Goal: Task Accomplishment & Management: Use online tool/utility

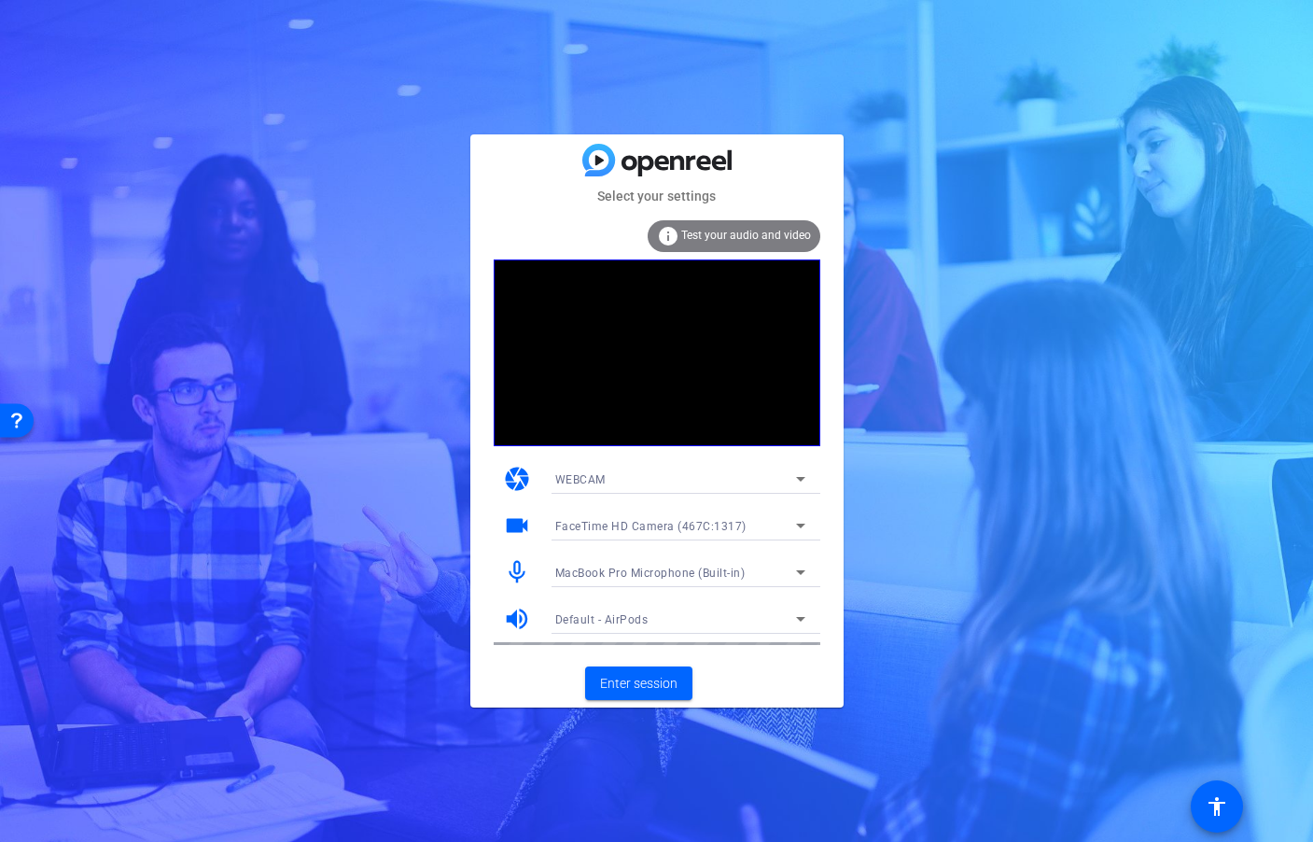
click at [676, 237] on mat-icon "info" at bounding box center [668, 236] width 22 height 22
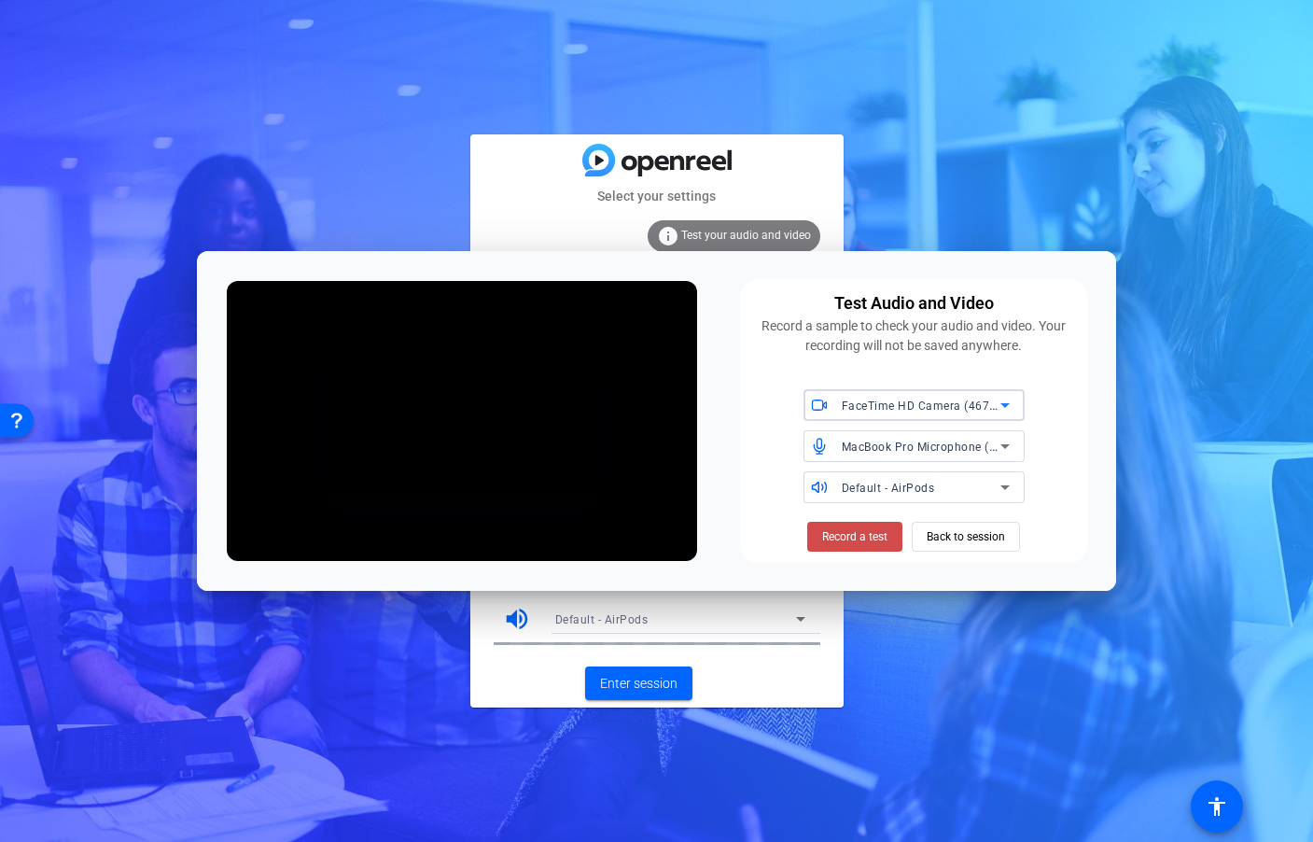
click at [877, 536] on span "Record a test" at bounding box center [854, 536] width 65 height 17
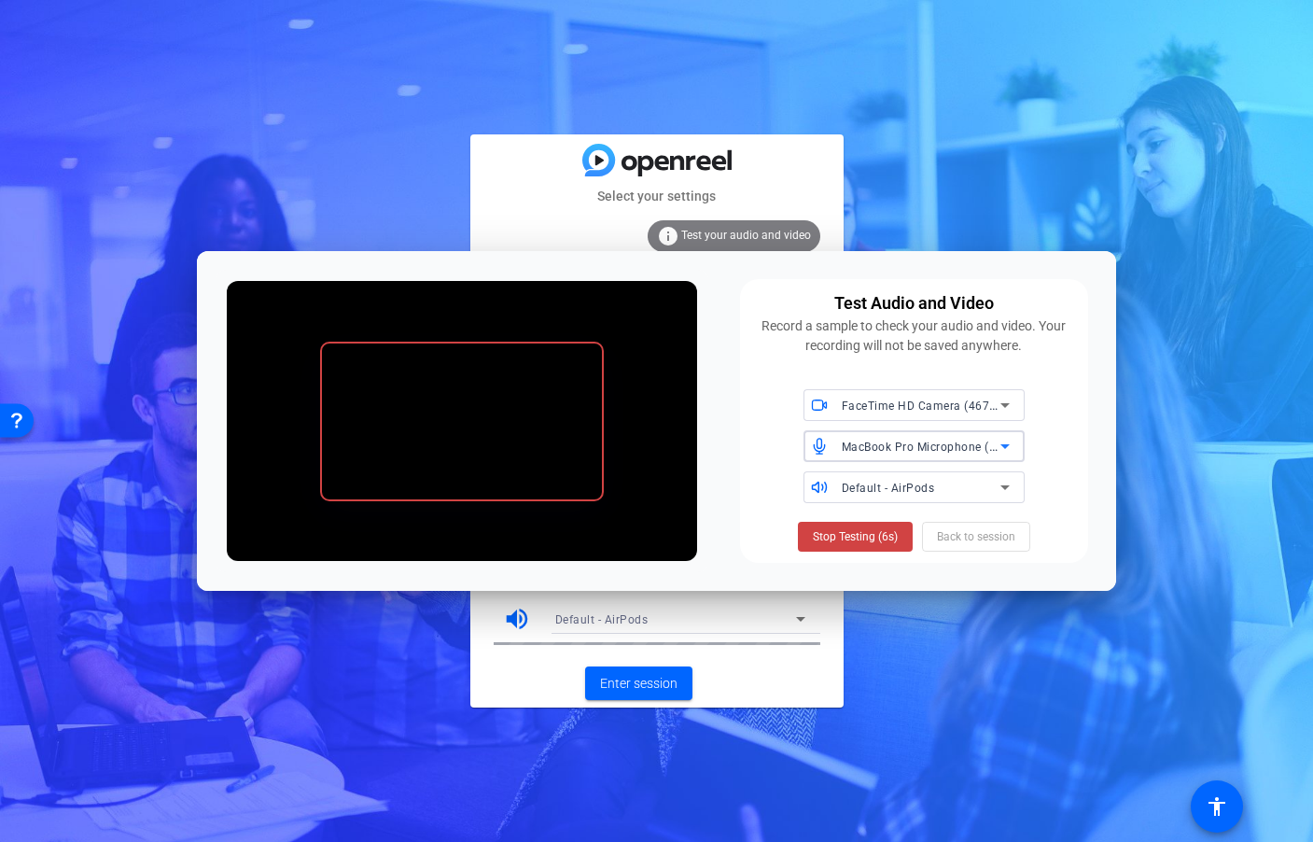
click at [945, 449] on span "MacBook Pro Microphone (Built-in)" at bounding box center [937, 445] width 190 height 15
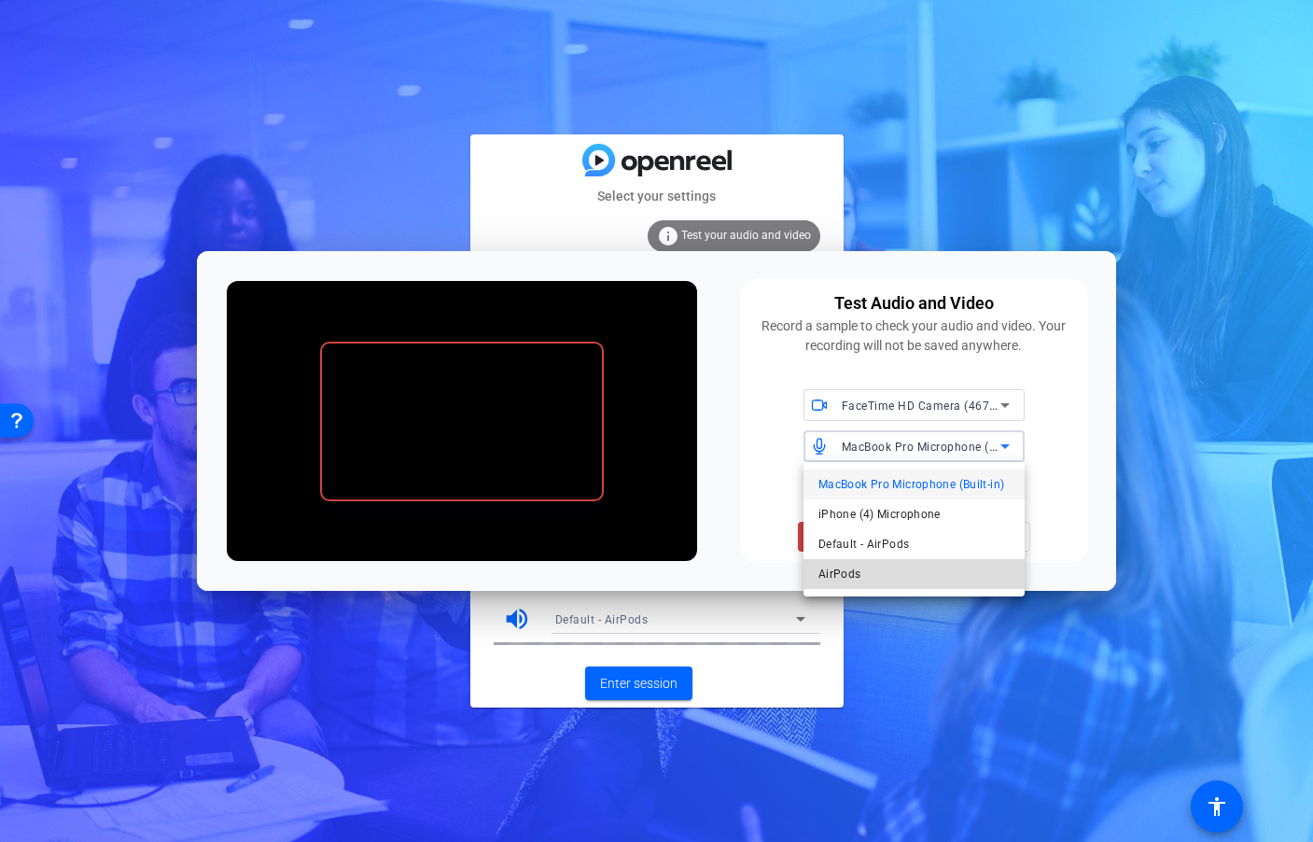
click at [912, 569] on mat-option "AirPods" at bounding box center [913, 574] width 221 height 30
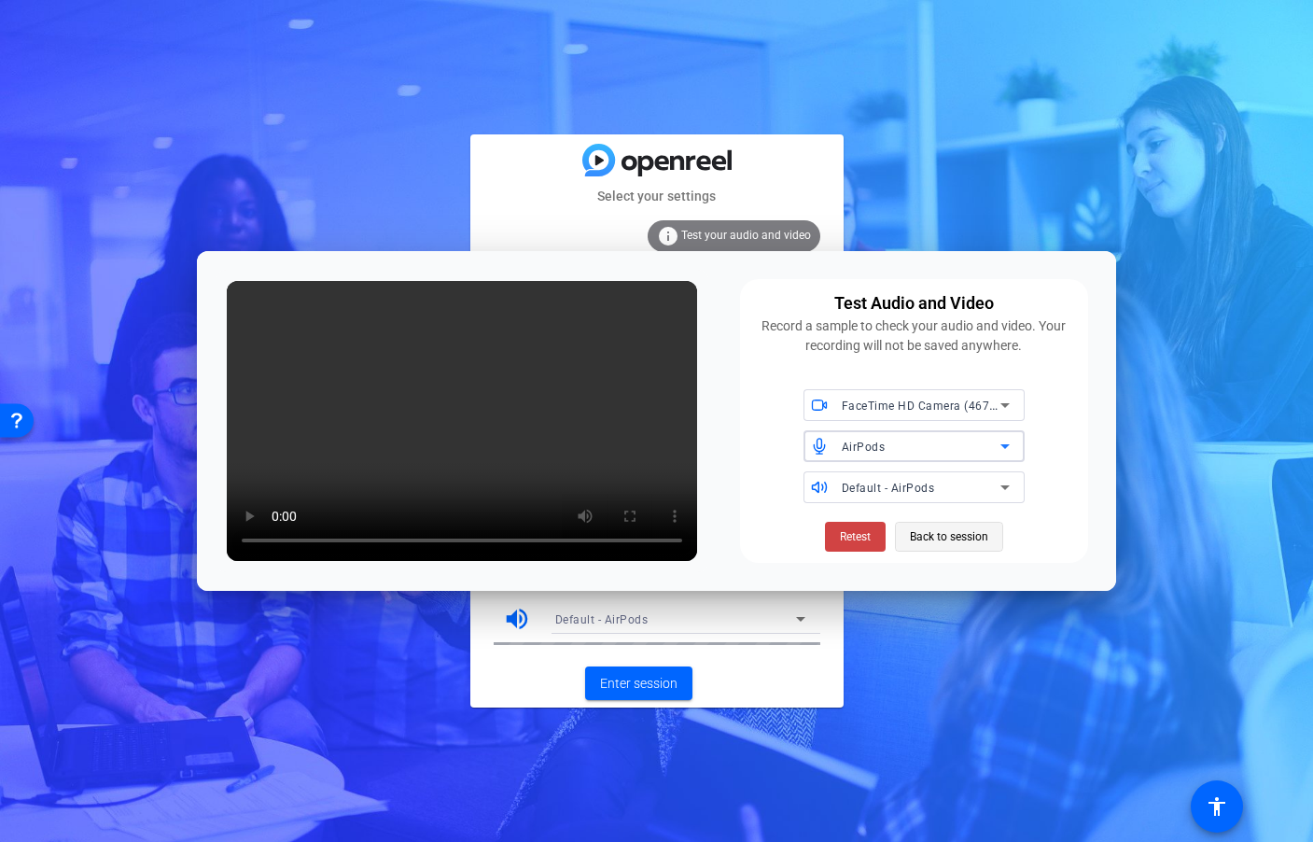
click at [966, 537] on span "Back to session" at bounding box center [949, 536] width 78 height 35
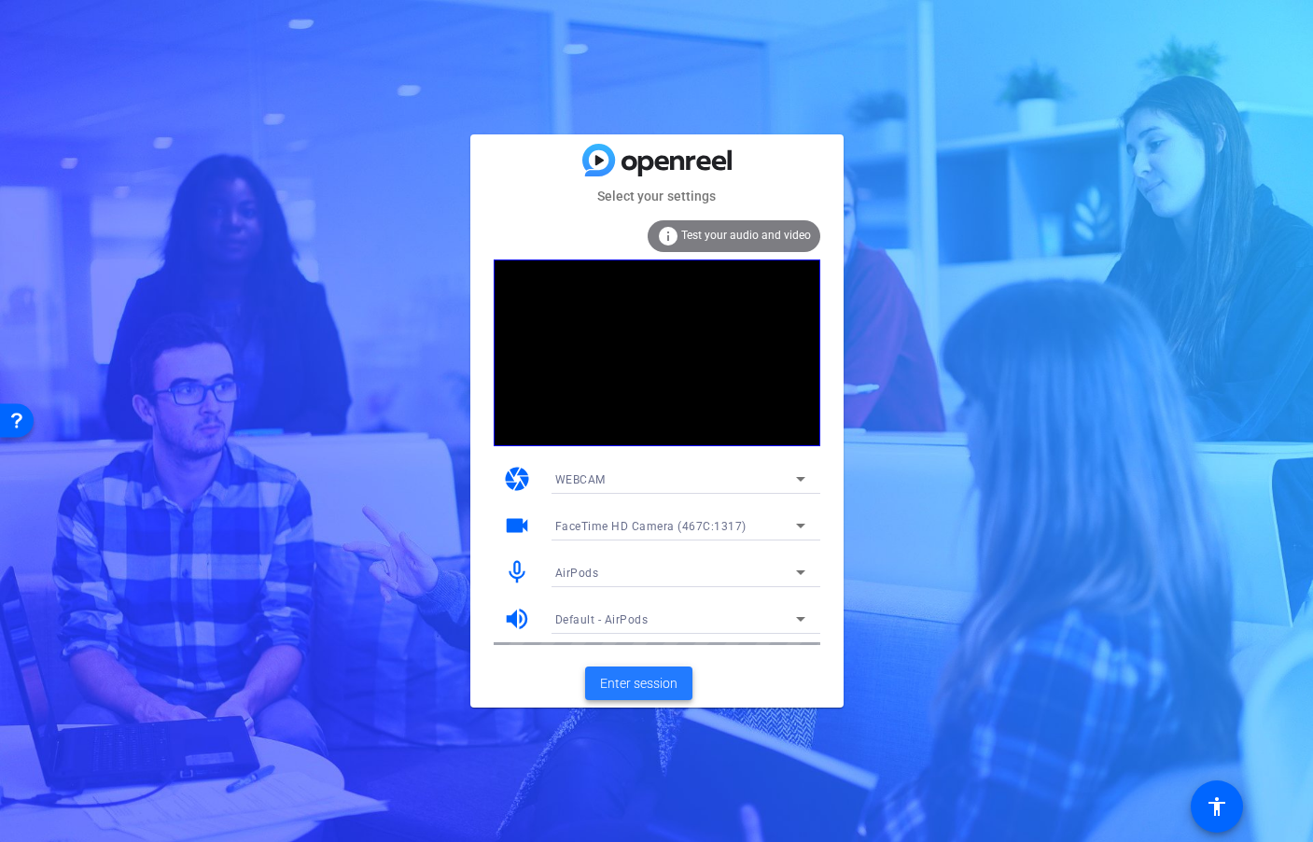
click at [642, 694] on span at bounding box center [638, 683] width 107 height 45
click at [613, 683] on span "Enter session" at bounding box center [638, 684] width 77 height 20
click at [620, 680] on span "Enter session" at bounding box center [638, 684] width 77 height 20
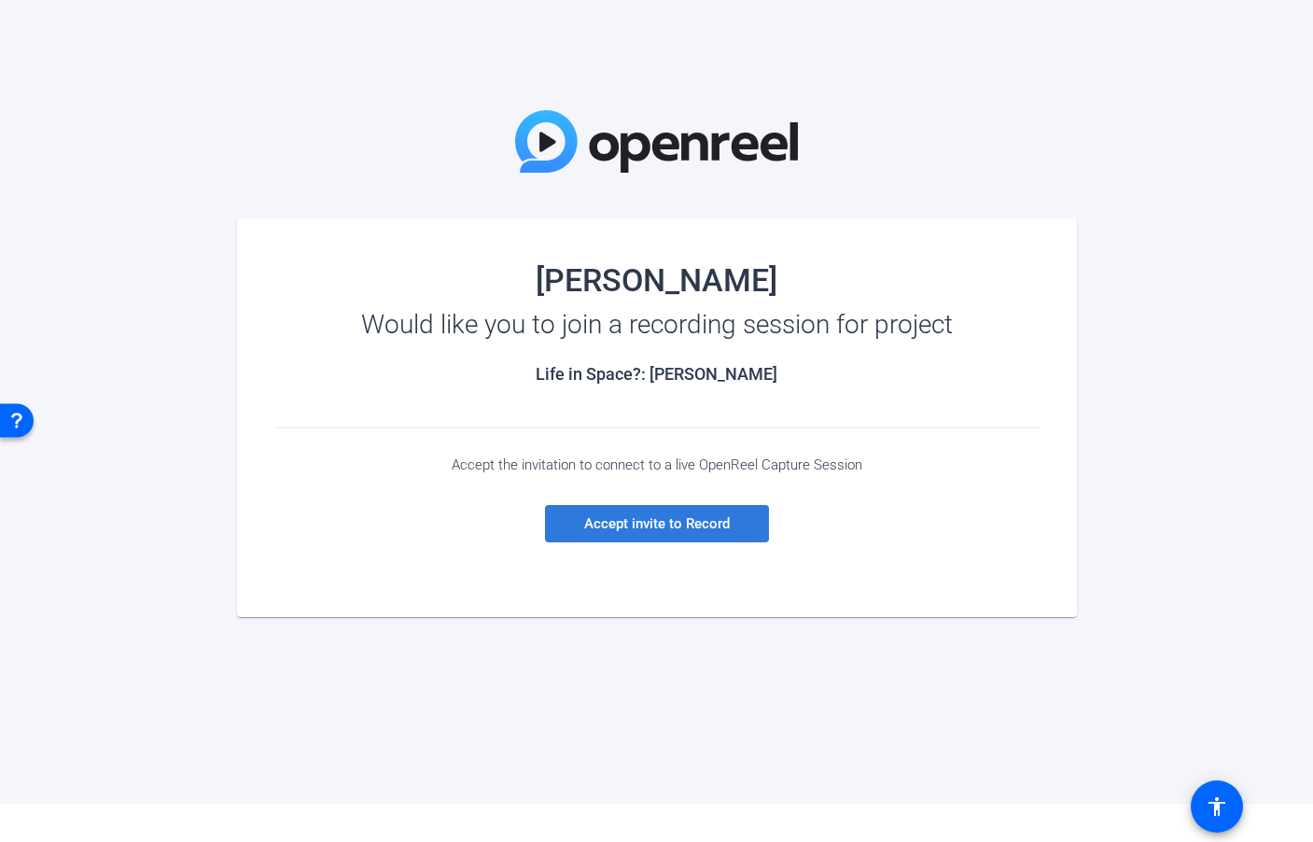
click at [719, 523] on span "Accept invite to Record" at bounding box center [657, 523] width 146 height 17
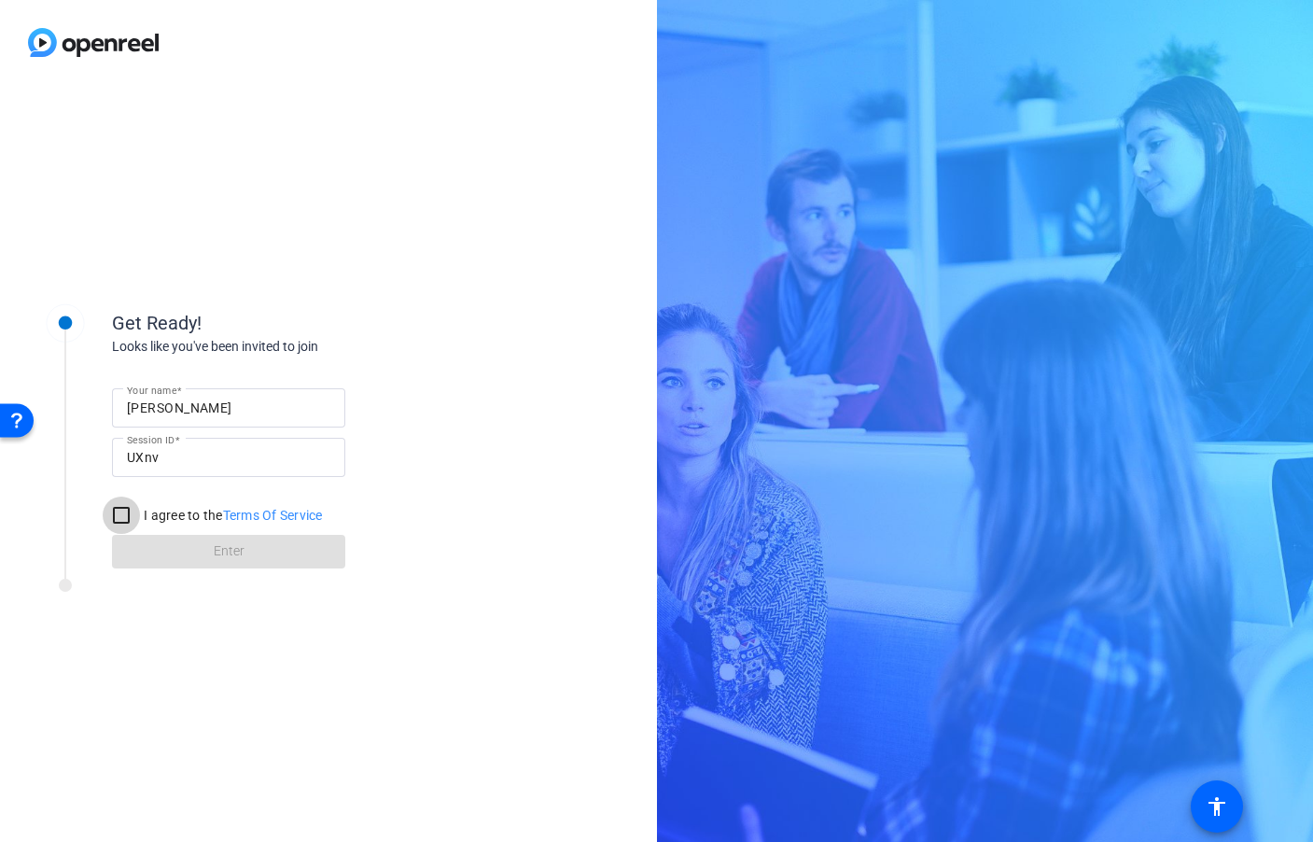
click at [129, 516] on input "I agree to the Terms Of Service" at bounding box center [121, 514] width 37 height 37
checkbox input "true"
click at [254, 552] on span at bounding box center [228, 551] width 233 height 45
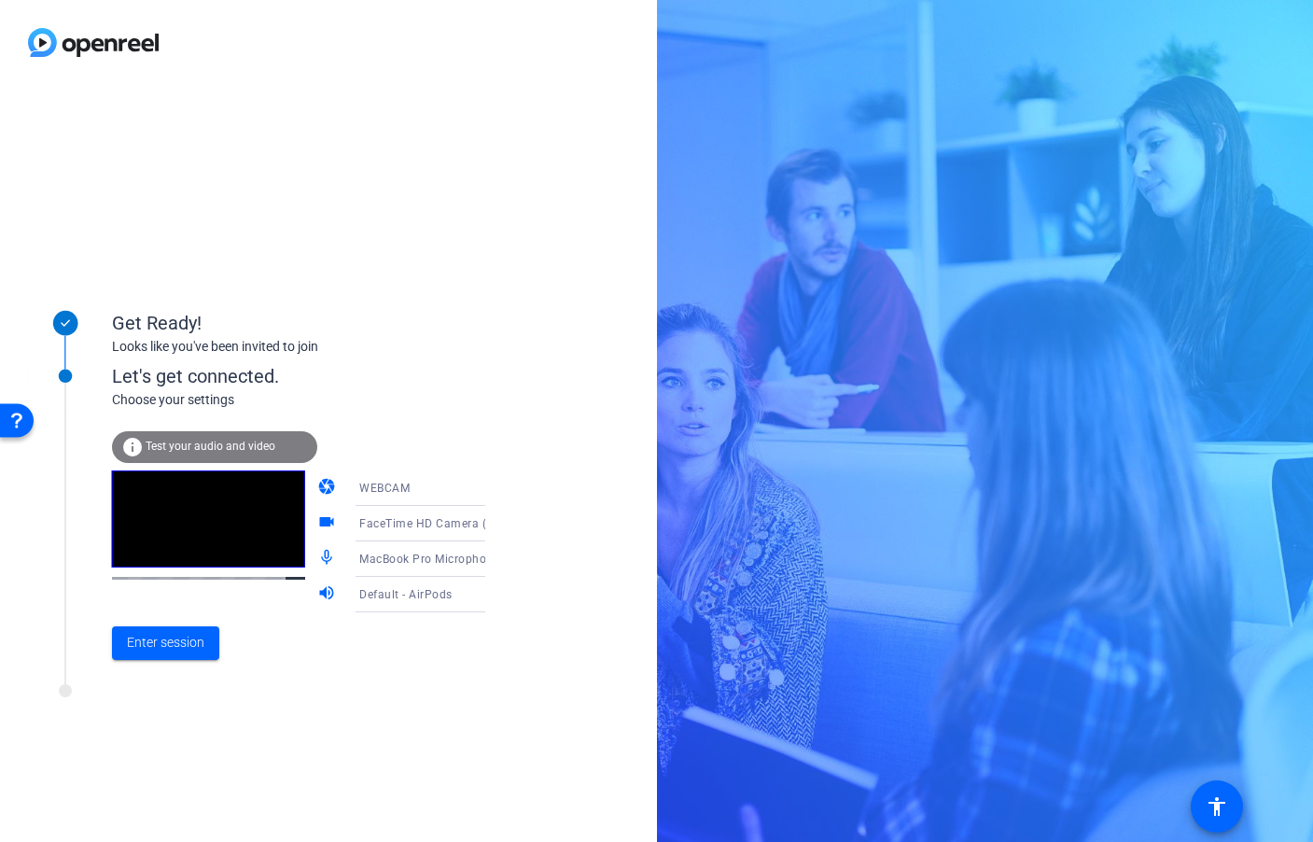
click at [493, 562] on icon at bounding box center [504, 559] width 22 height 22
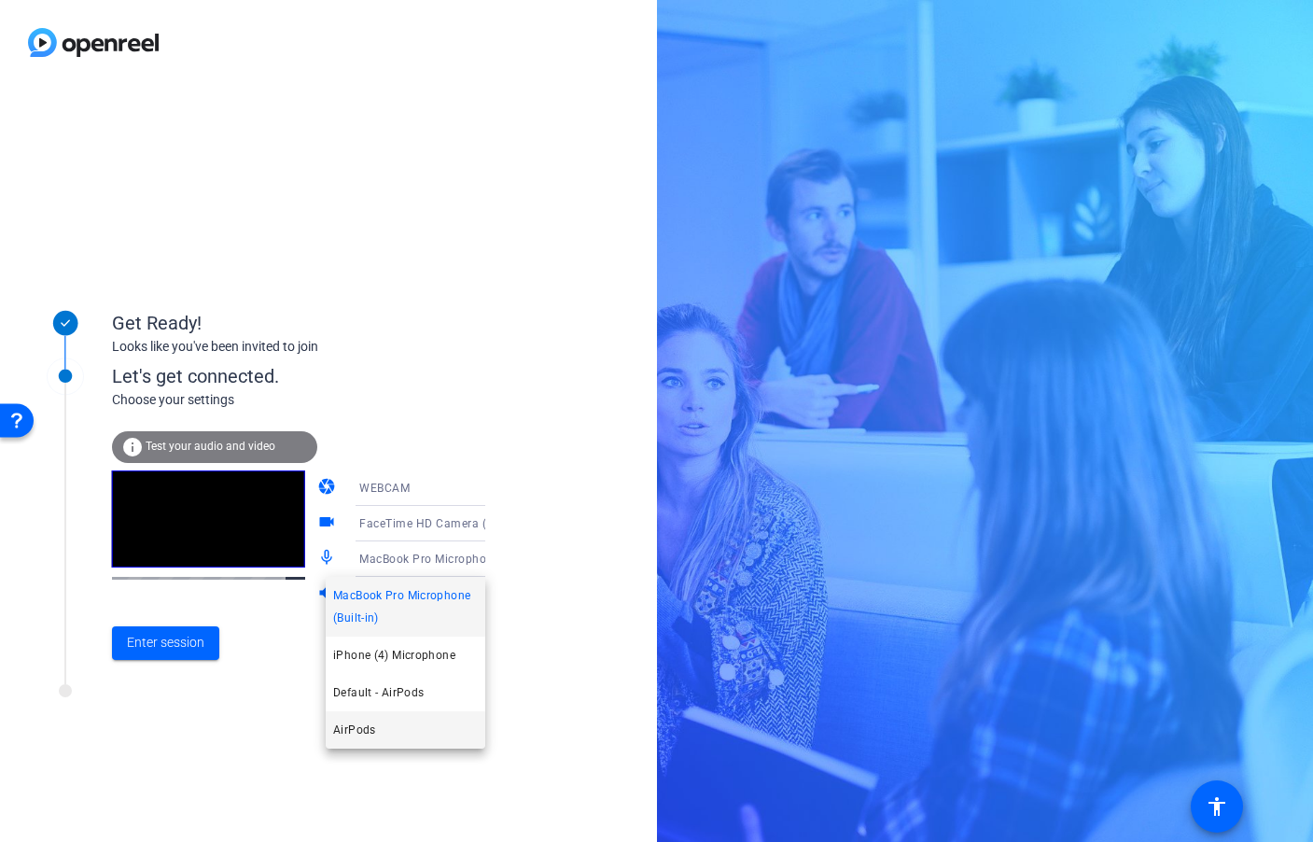
click at [388, 724] on mat-option "AirPods" at bounding box center [406, 729] width 160 height 37
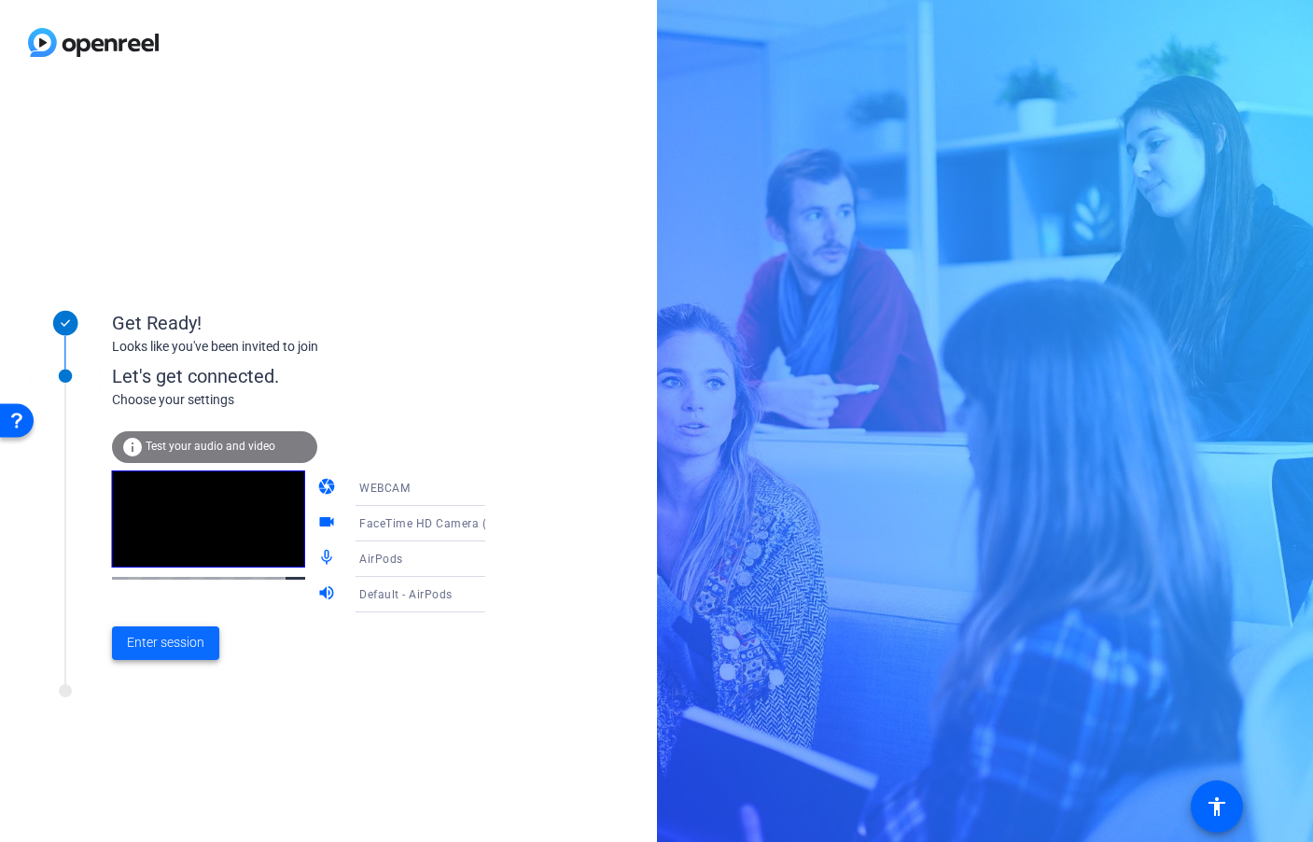
click at [172, 649] on span "Enter session" at bounding box center [165, 643] width 77 height 20
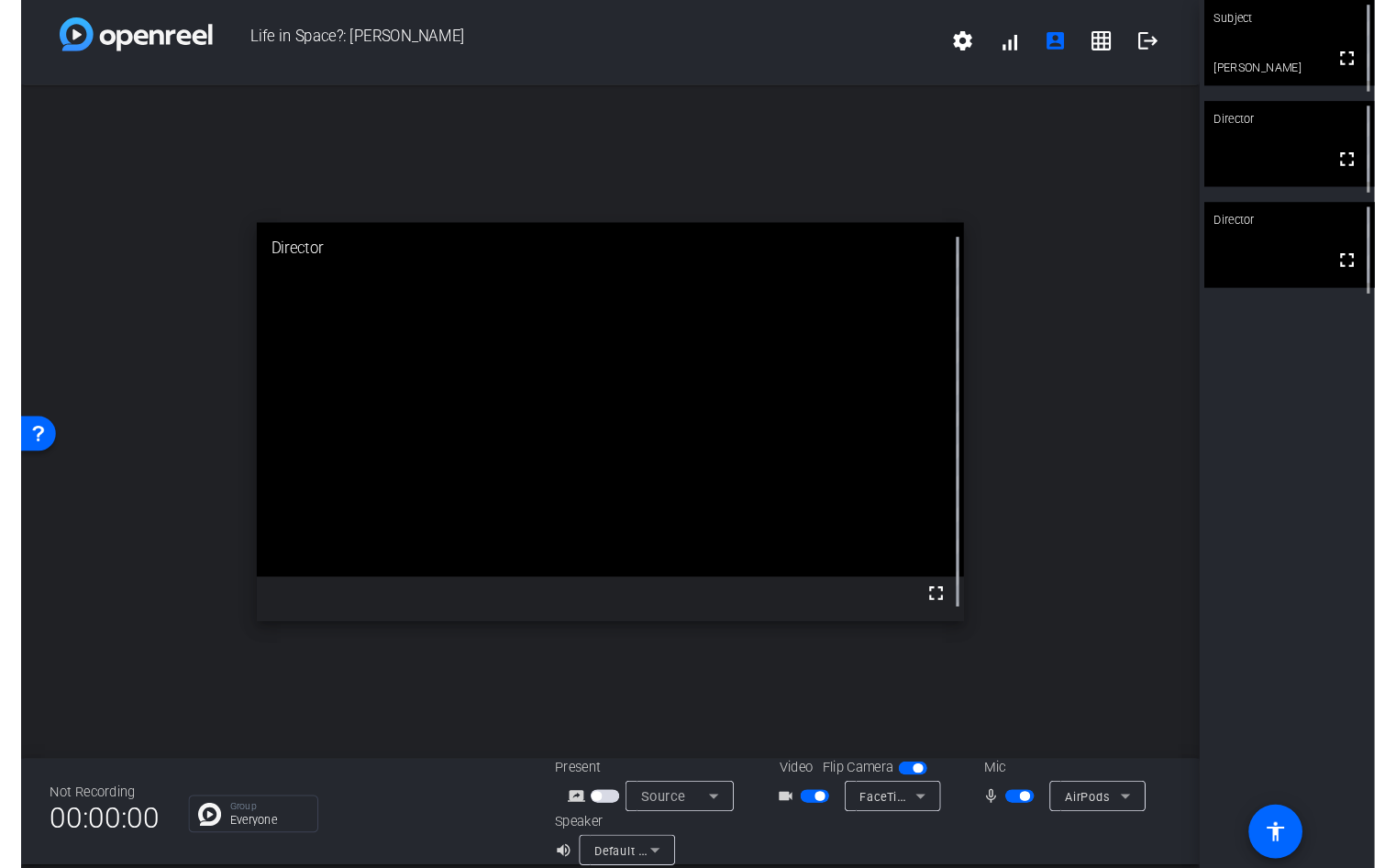
scroll to position [7, 0]
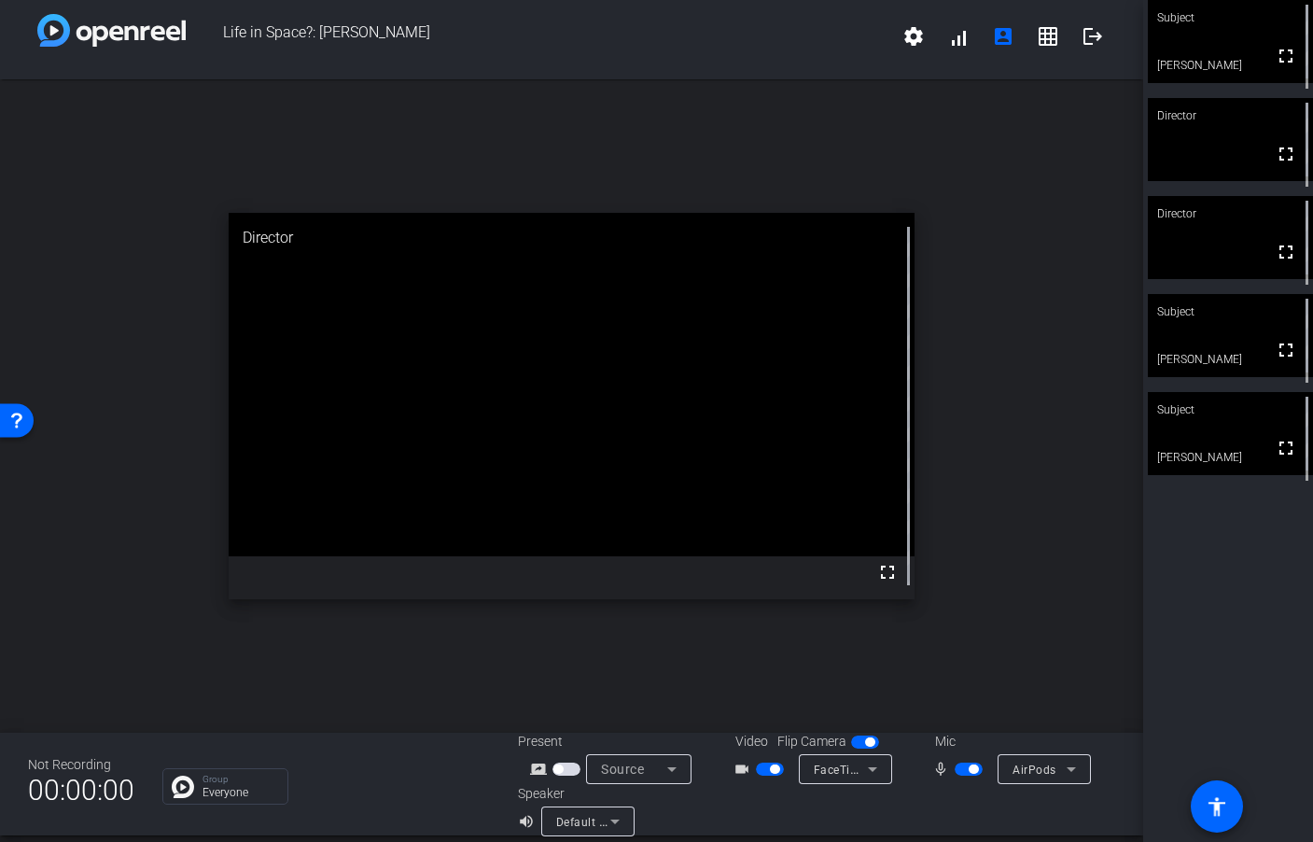
click at [1229, 419] on div "Subject" at bounding box center [1230, 409] width 165 height 35
click at [954, 765] on button "button" at bounding box center [968, 768] width 28 height 13
click at [969, 768] on span "button" at bounding box center [968, 768] width 28 height 13
click at [969, 768] on span "button" at bounding box center [972, 768] width 9 height 9
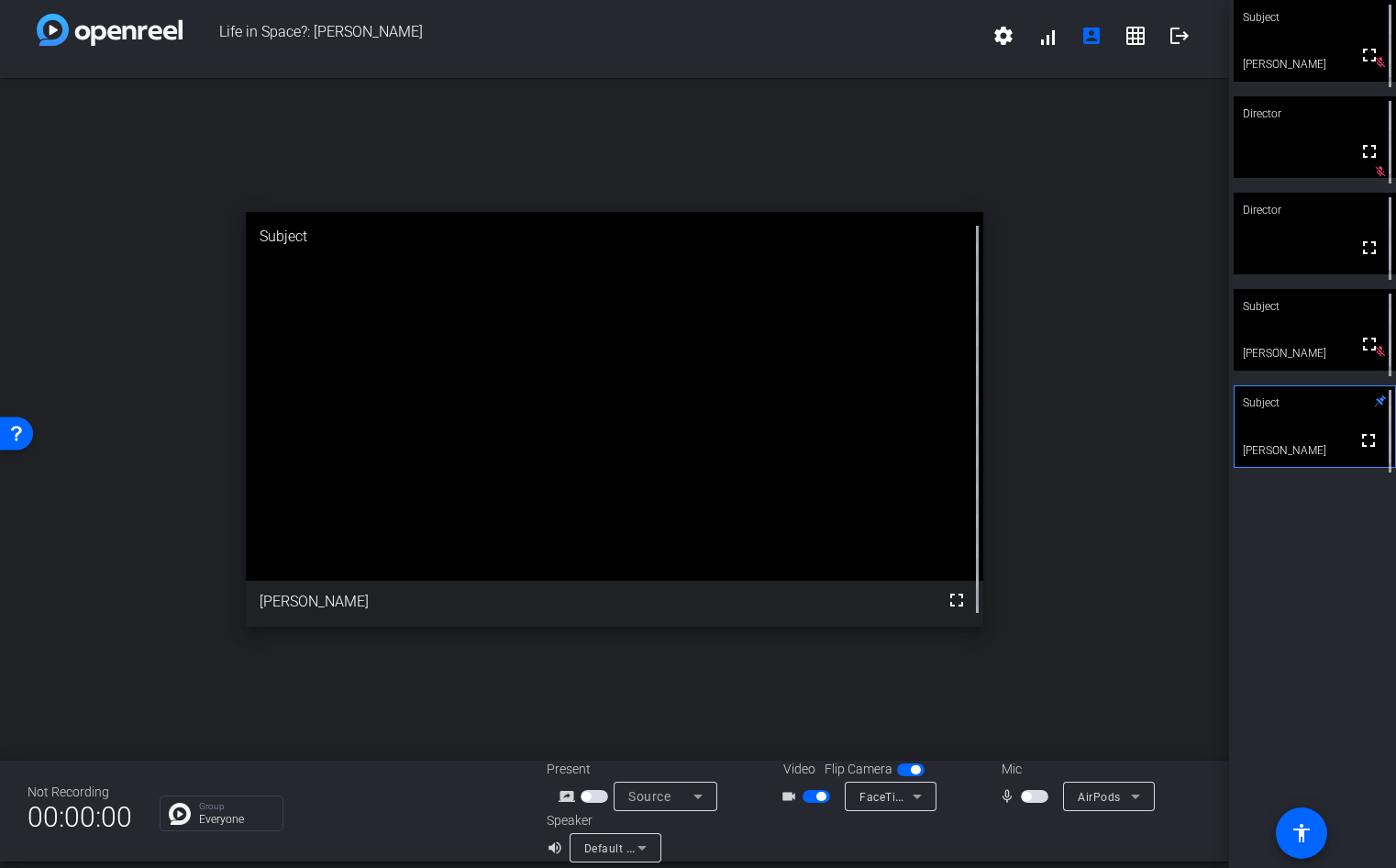
click at [1036, 797] on span "button" at bounding box center [1034, 795] width 28 height 13
click at [1032, 801] on span "button" at bounding box center [1034, 795] width 28 height 13
click at [1033, 798] on span "button" at bounding box center [1034, 795] width 28 height 13
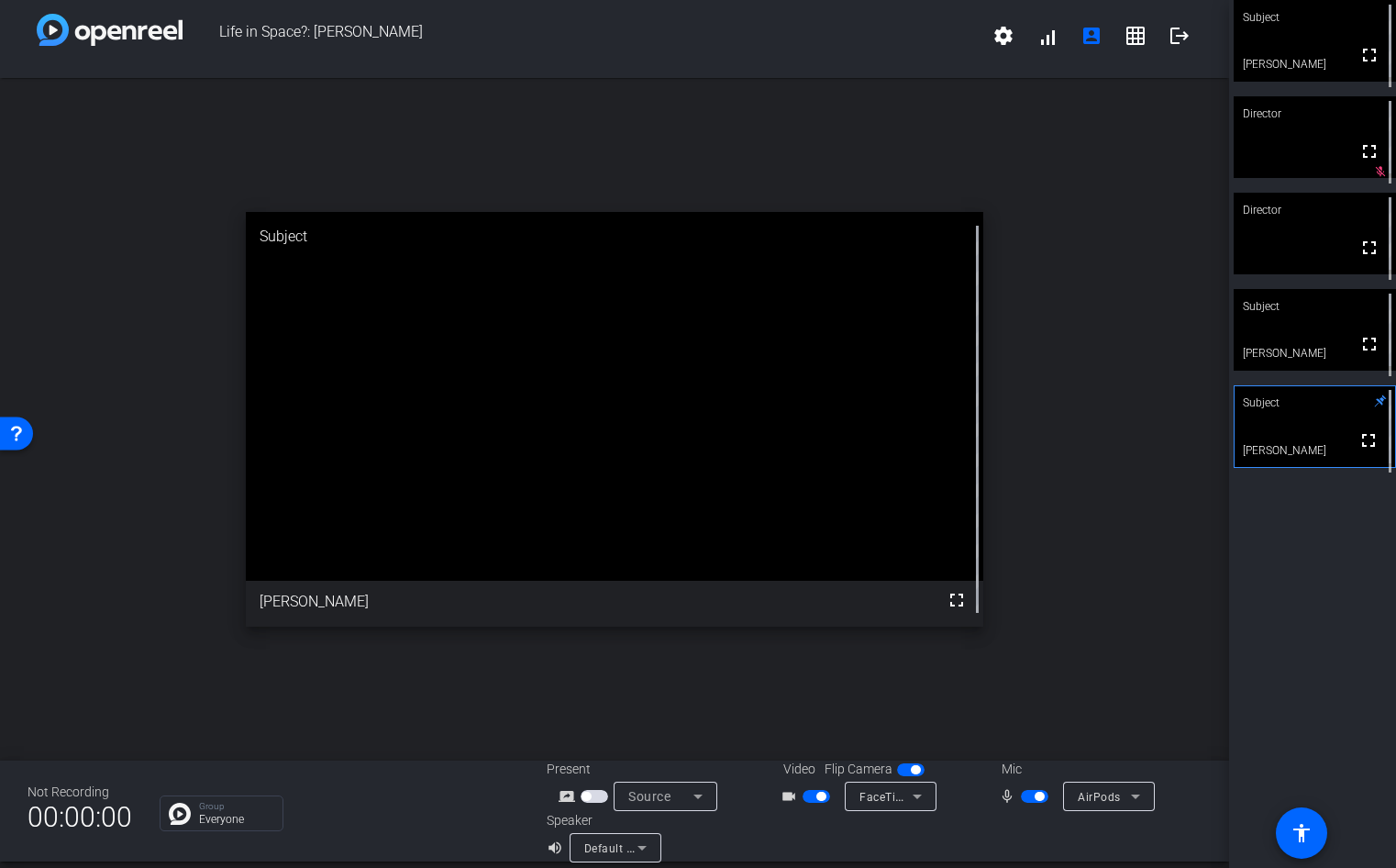
click at [1033, 798] on span "button" at bounding box center [1034, 795] width 28 height 13
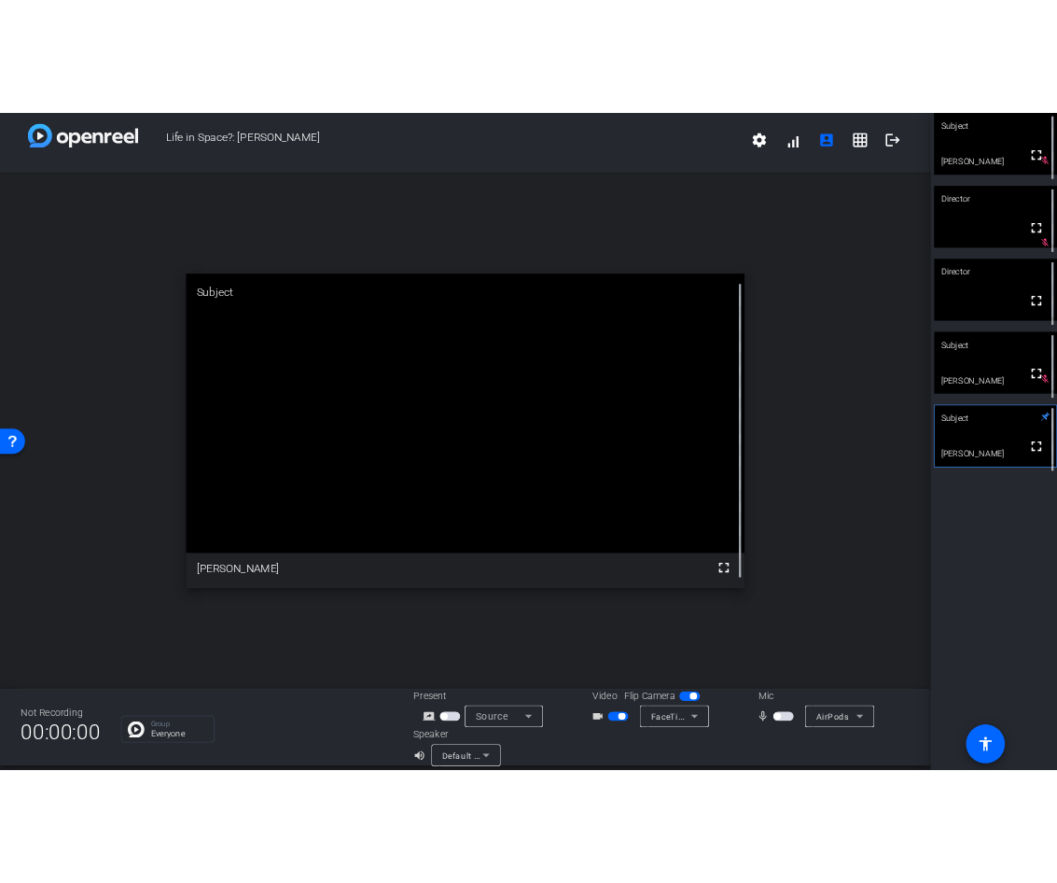
scroll to position [21, 0]
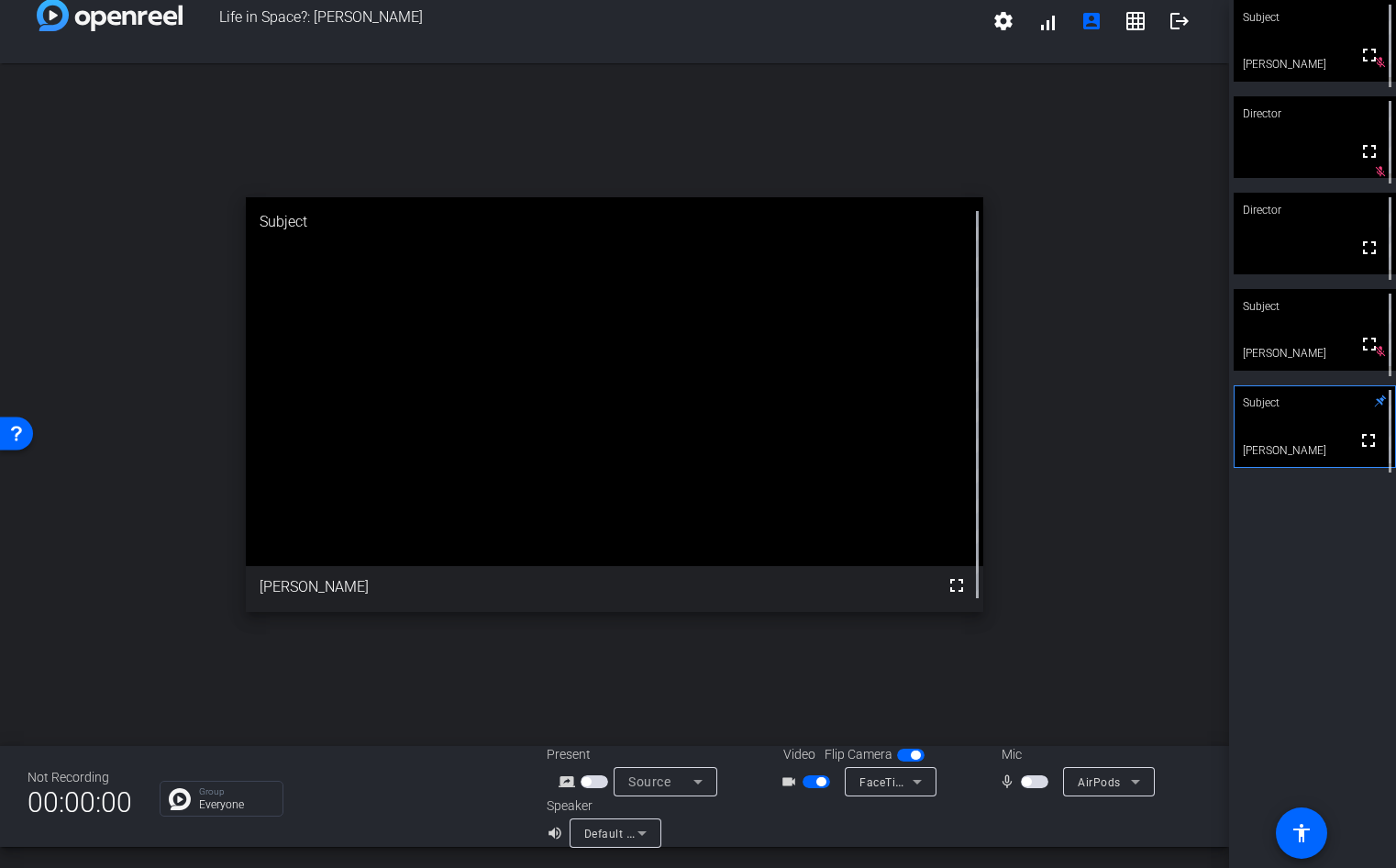
click at [1033, 783] on span "button" at bounding box center [1034, 781] width 28 height 13
